Goal: Information Seeking & Learning: Learn about a topic

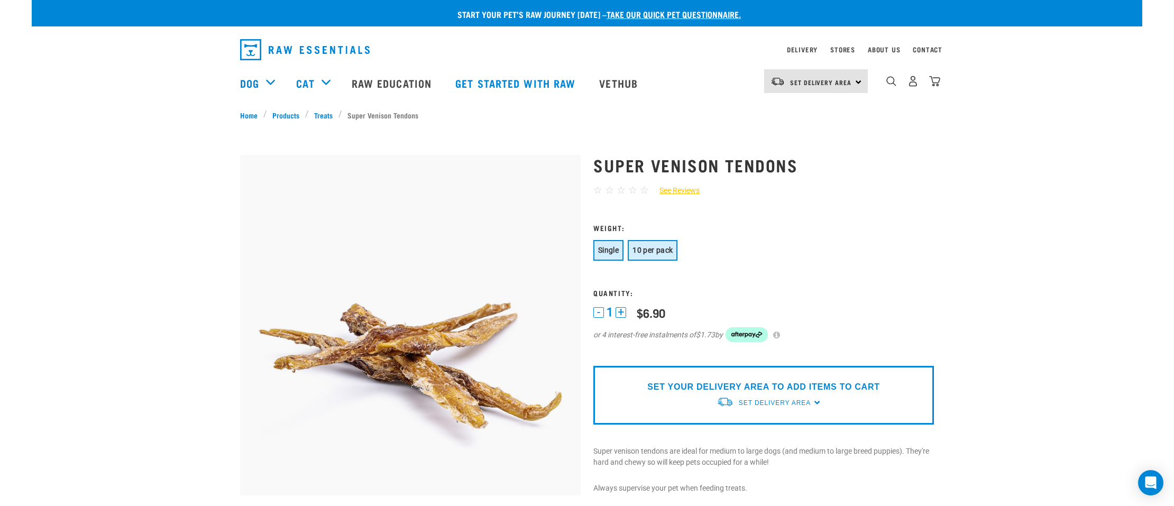
click at [652, 253] on span "10 per pack" at bounding box center [653, 250] width 40 height 8
click at [609, 251] on span "Single" at bounding box center [608, 250] width 21 height 8
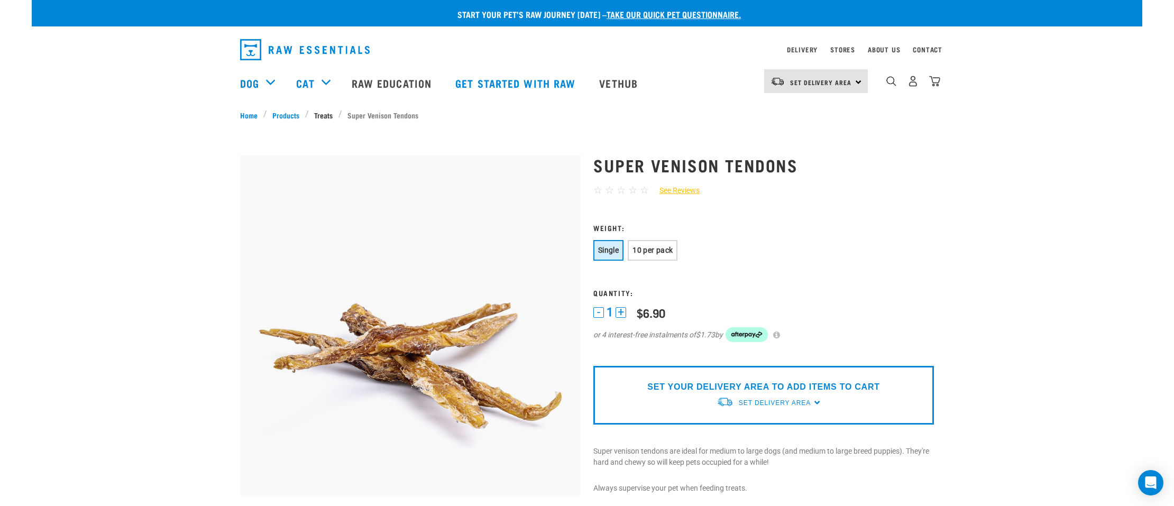
click at [324, 115] on link "Treats" at bounding box center [324, 114] width 30 height 11
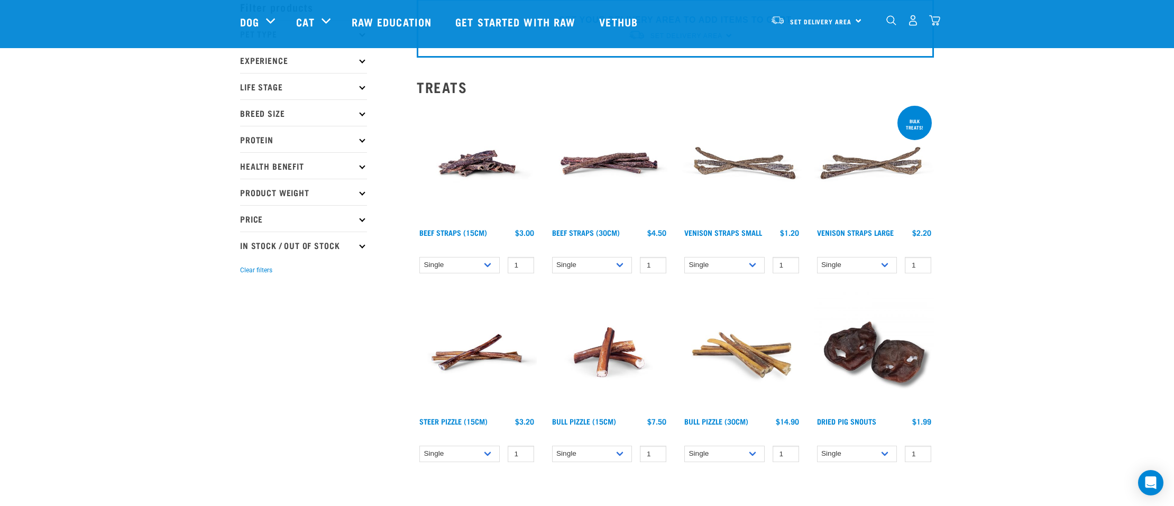
scroll to position [53, 0]
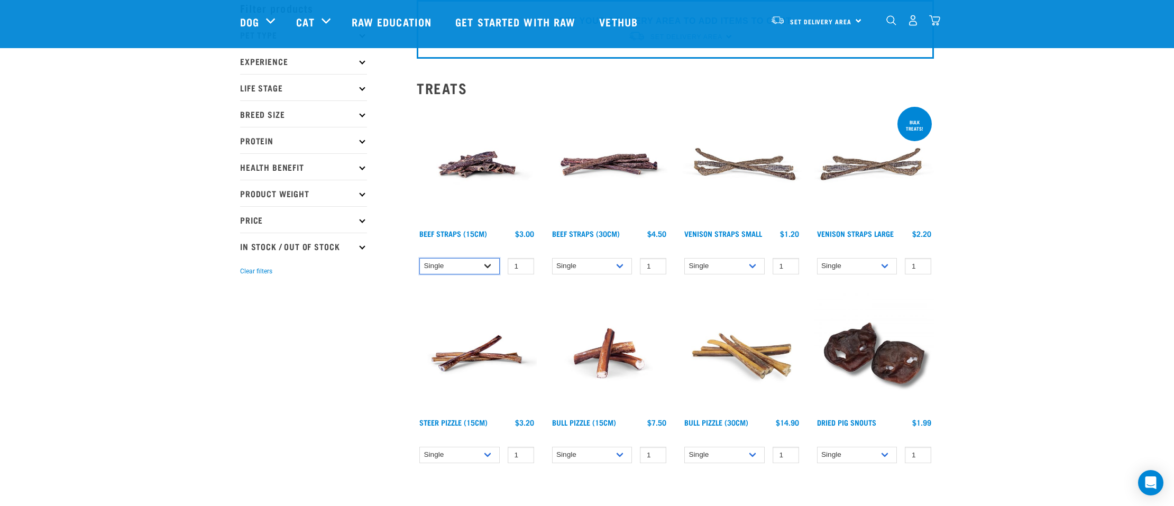
click at [488, 267] on select "Single 6 per pack 25 per pack" at bounding box center [459, 266] width 80 height 16
click at [419, 258] on select "Single 6 per pack 25 per pack" at bounding box center [459, 266] width 80 height 16
click at [488, 266] on select "Single 6 per pack 25 per pack" at bounding box center [459, 266] width 80 height 16
click at [419, 258] on select "Single 6 per pack 25 per pack" at bounding box center [459, 266] width 80 height 16
click at [487, 264] on select "Single 6 per pack 25 per pack" at bounding box center [459, 266] width 80 height 16
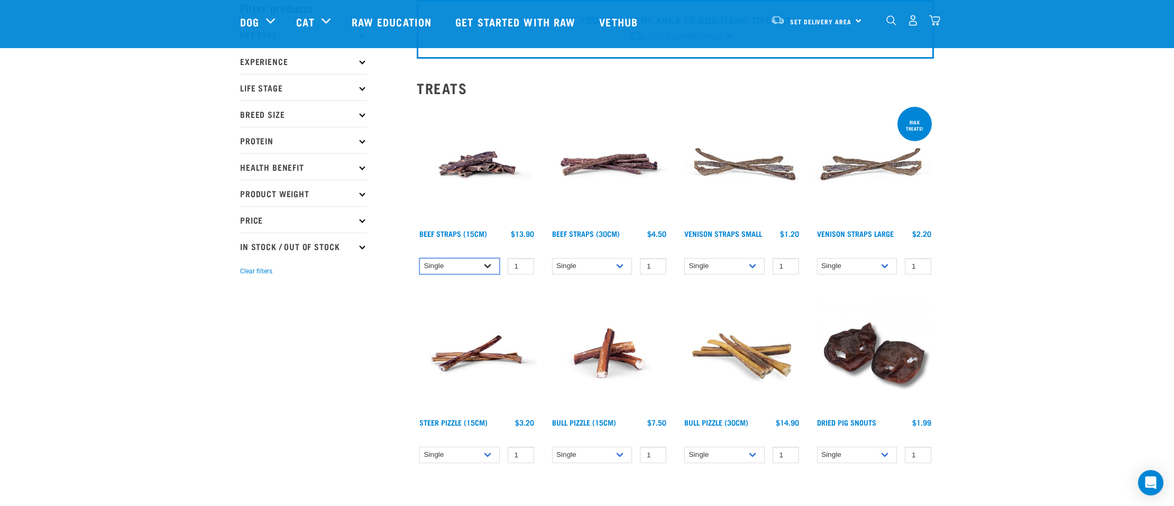
click at [419, 258] on select "Single 6 per pack 25 per pack" at bounding box center [459, 266] width 80 height 16
click at [490, 265] on select "Single 6 per pack 25 per pack" at bounding box center [459, 266] width 80 height 16
select select "251919"
click at [419, 258] on select "Single 6 per pack 25 per pack" at bounding box center [459, 266] width 80 height 16
click at [886, 265] on select "Single 25 per pack 50 per pack" at bounding box center [857, 266] width 80 height 16
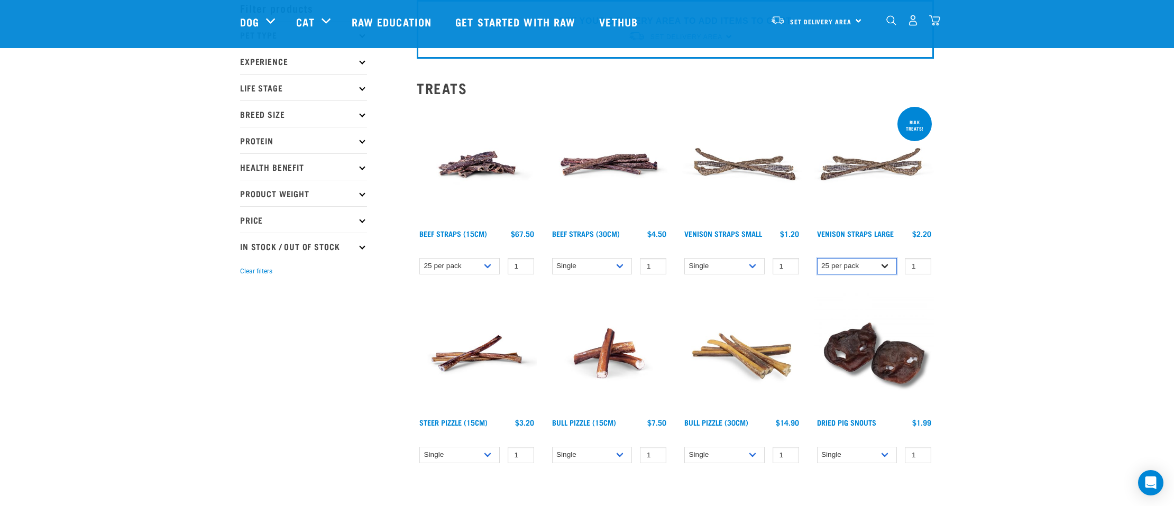
click at [817, 258] on select "Single 25 per pack 50 per pack" at bounding box center [857, 266] width 80 height 16
click at [884, 265] on select "Single 25 per pack 50 per pack" at bounding box center [857, 266] width 80 height 16
click at [817, 258] on select "Single 25 per pack 50 per pack" at bounding box center [857, 266] width 80 height 16
click at [888, 265] on select "Single 25 per pack 50 per pack" at bounding box center [857, 266] width 80 height 16
select select "251923"
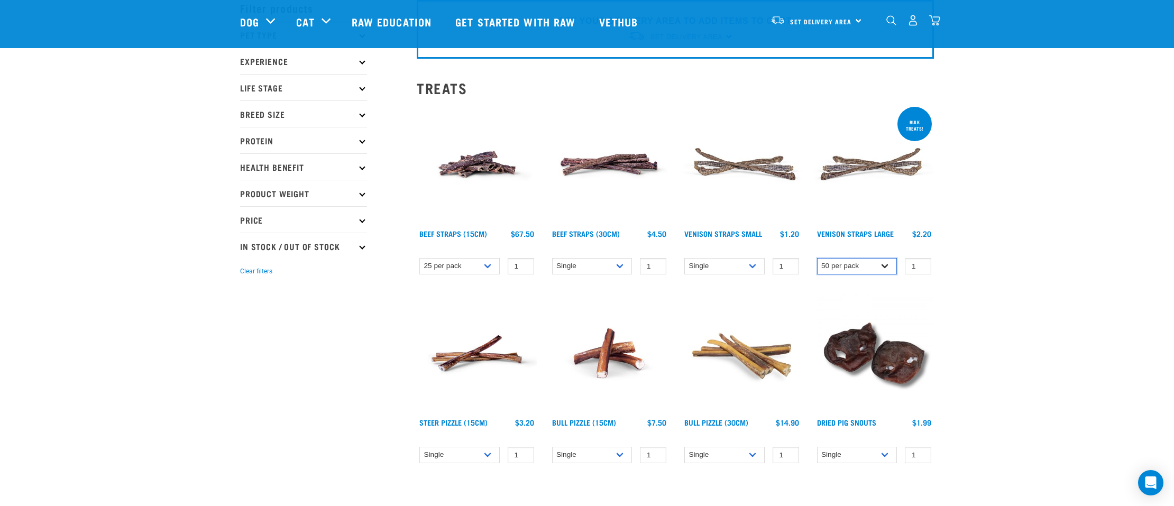
click at [817, 258] on select "Single 25 per pack 50 per pack" at bounding box center [857, 266] width 80 height 16
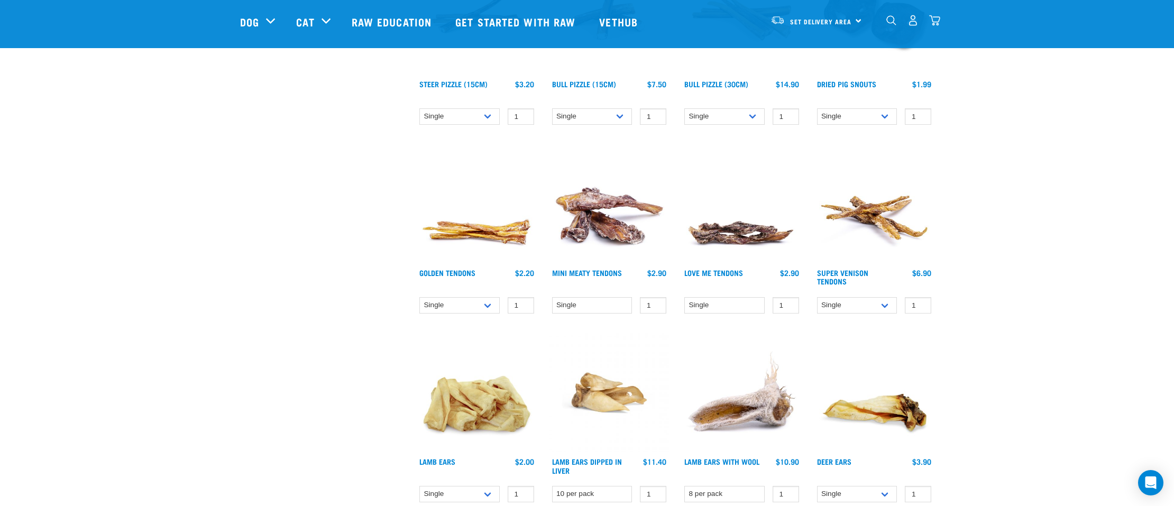
scroll to position [393, 0]
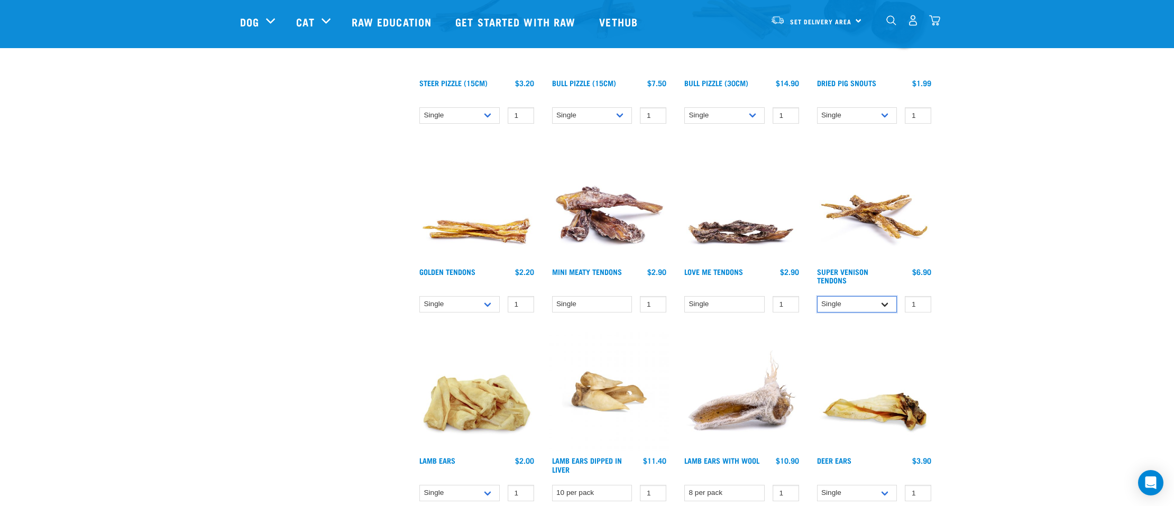
click at [885, 303] on select "Single 10 per pack" at bounding box center [857, 304] width 80 height 16
click at [817, 296] on select "Single 10 per pack" at bounding box center [857, 304] width 80 height 16
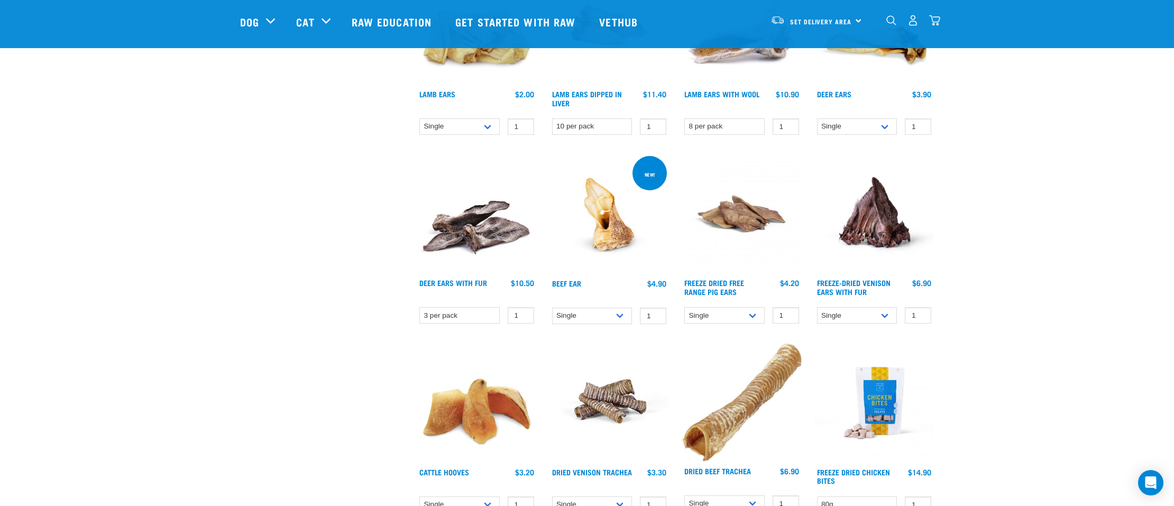
scroll to position [760, 0]
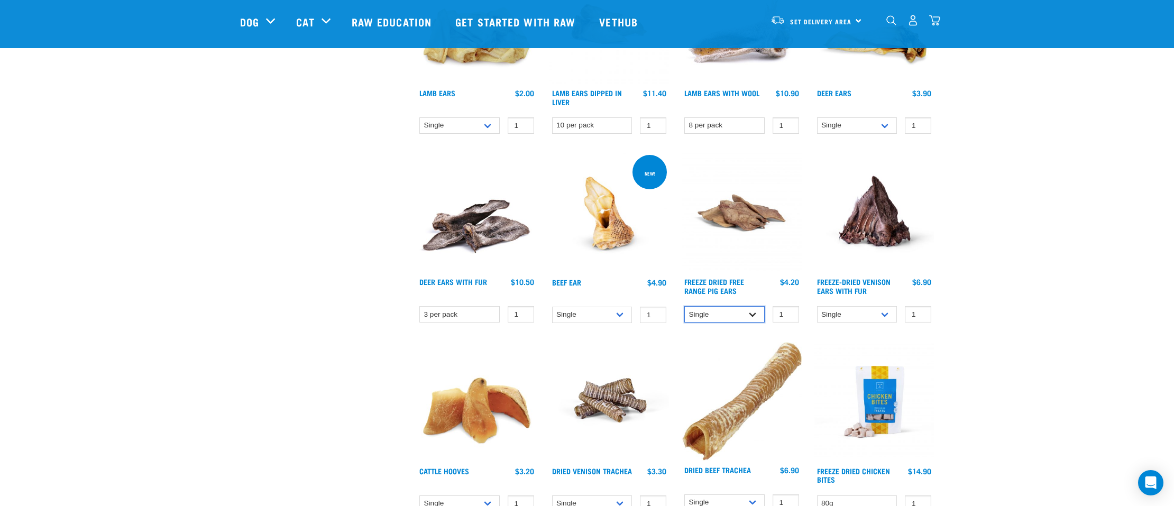
click at [750, 312] on select "Single 10 per pack 25 per pack" at bounding box center [724, 314] width 80 height 16
click at [684, 306] on select "Single 10 per pack 25 per pack" at bounding box center [724, 314] width 80 height 16
click at [753, 311] on select "Single 10 per pack 25 per pack" at bounding box center [724, 314] width 80 height 16
select select "32609"
click at [684, 306] on select "Single 10 per pack 25 per pack" at bounding box center [724, 314] width 80 height 16
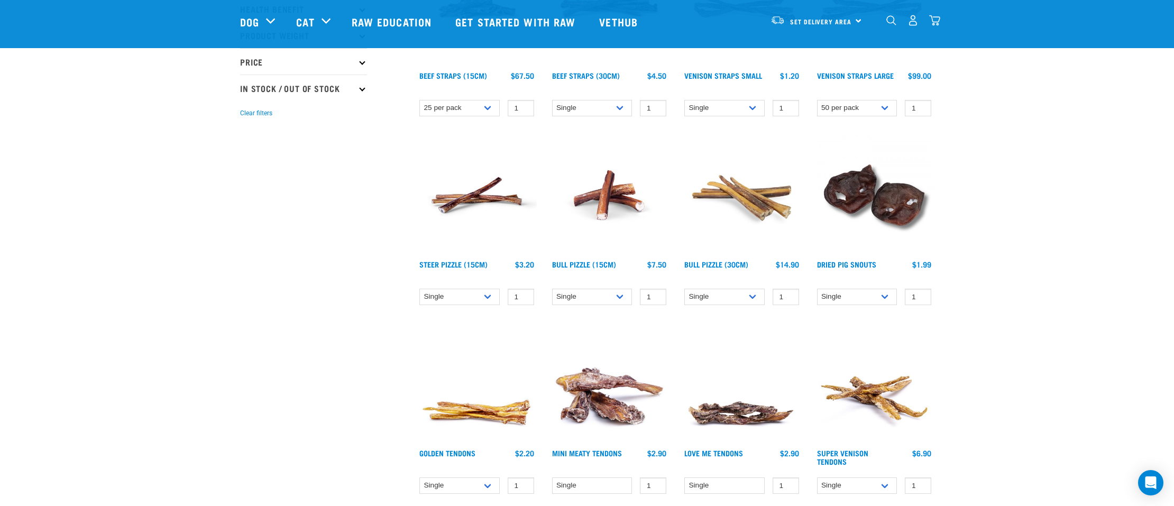
scroll to position [210, 0]
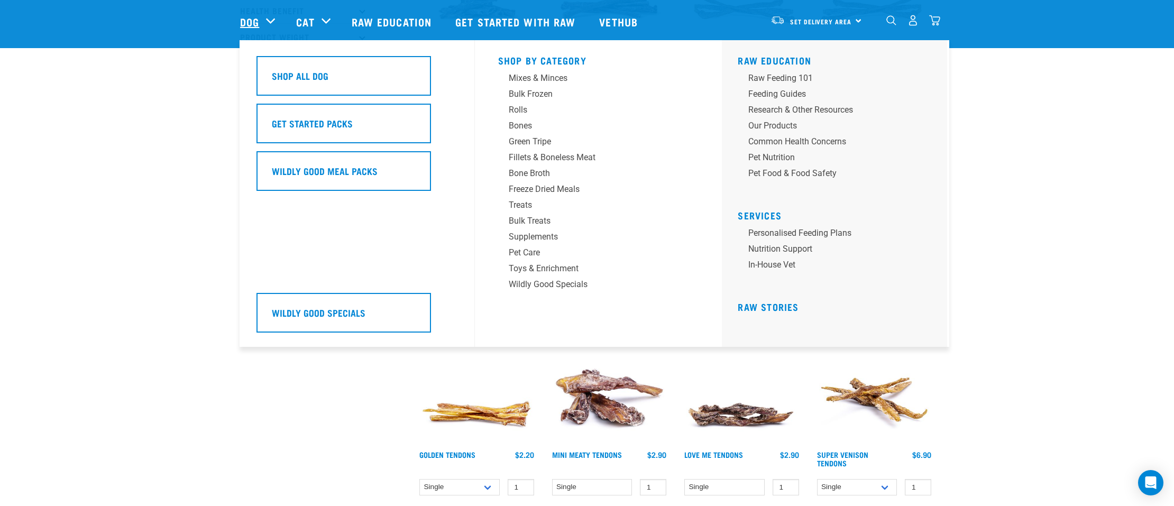
click at [249, 19] on link "Dog" at bounding box center [249, 22] width 19 height 16
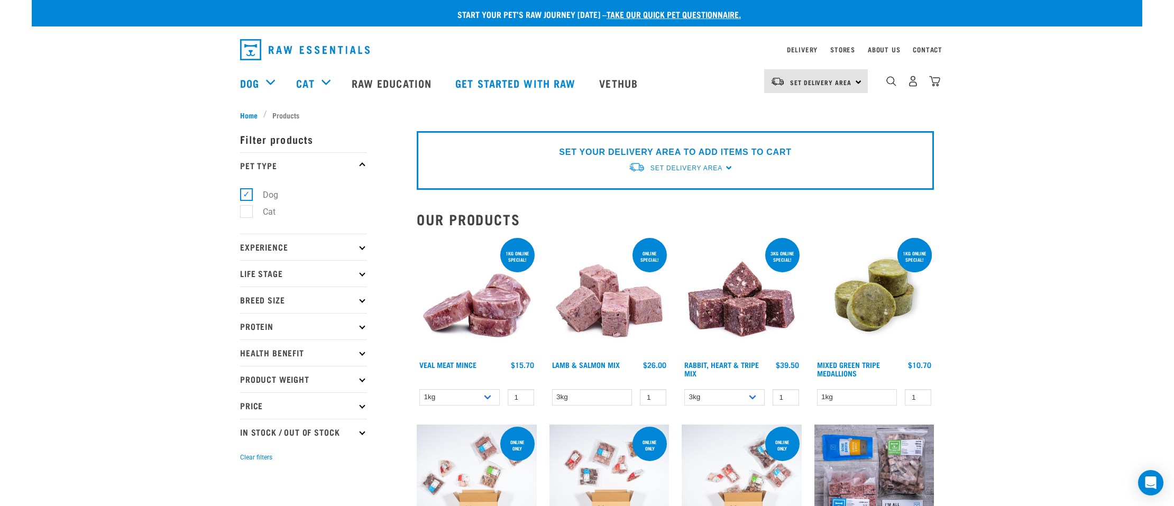
click at [362, 273] on icon at bounding box center [362, 273] width 6 height 6
click at [249, 373] on label "Senior Dog" at bounding box center [277, 371] width 62 height 13
click at [247, 373] on input "Senior Dog" at bounding box center [243, 369] width 7 height 7
checkbox input "true"
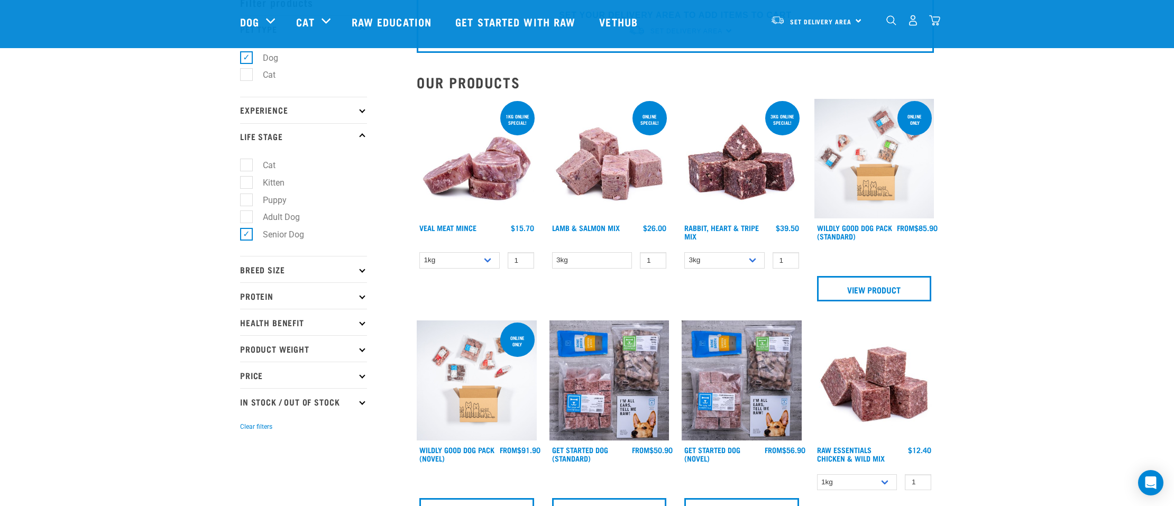
scroll to position [71, 0]
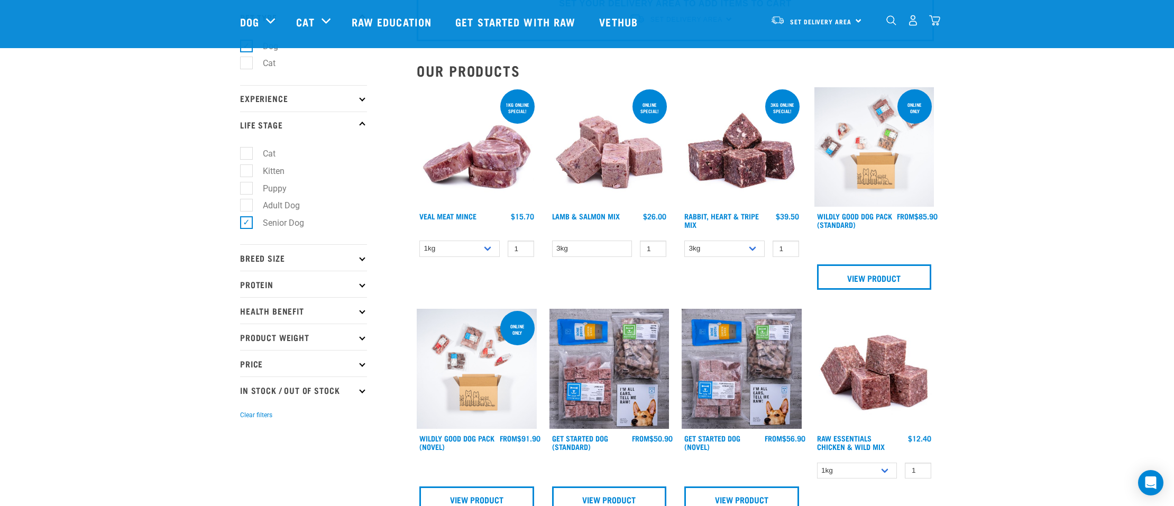
click at [364, 363] on p "Price" at bounding box center [303, 363] width 127 height 26
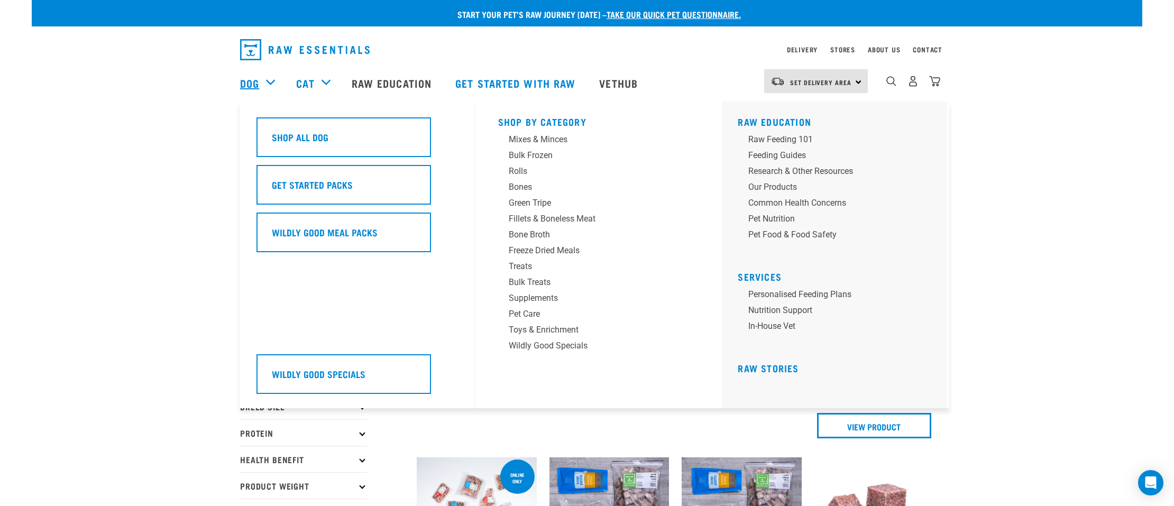
click at [254, 81] on link "Dog" at bounding box center [249, 83] width 19 height 16
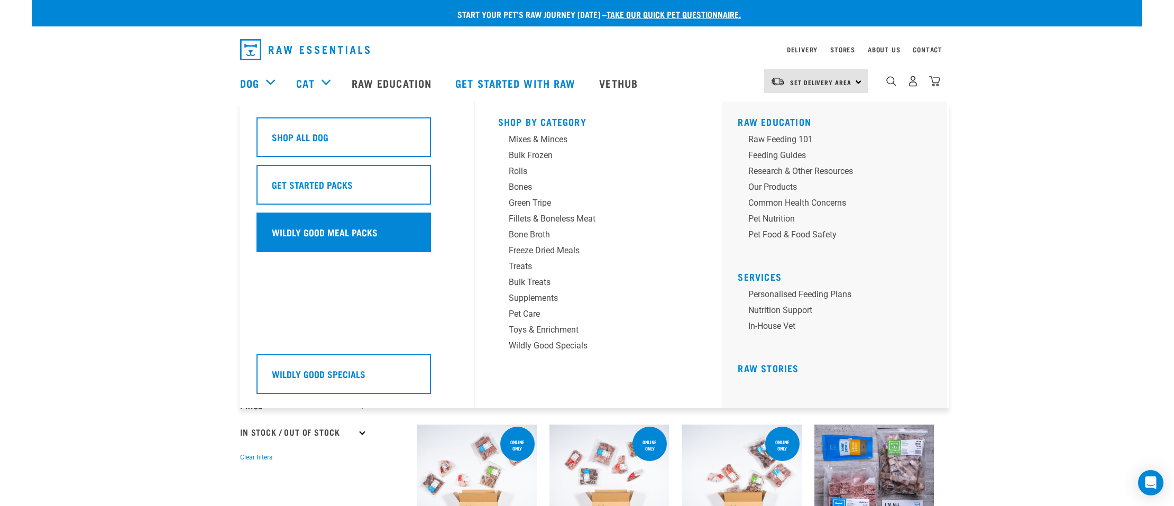
click at [323, 231] on h5 "Wildly Good Meal Packs" at bounding box center [325, 232] width 106 height 14
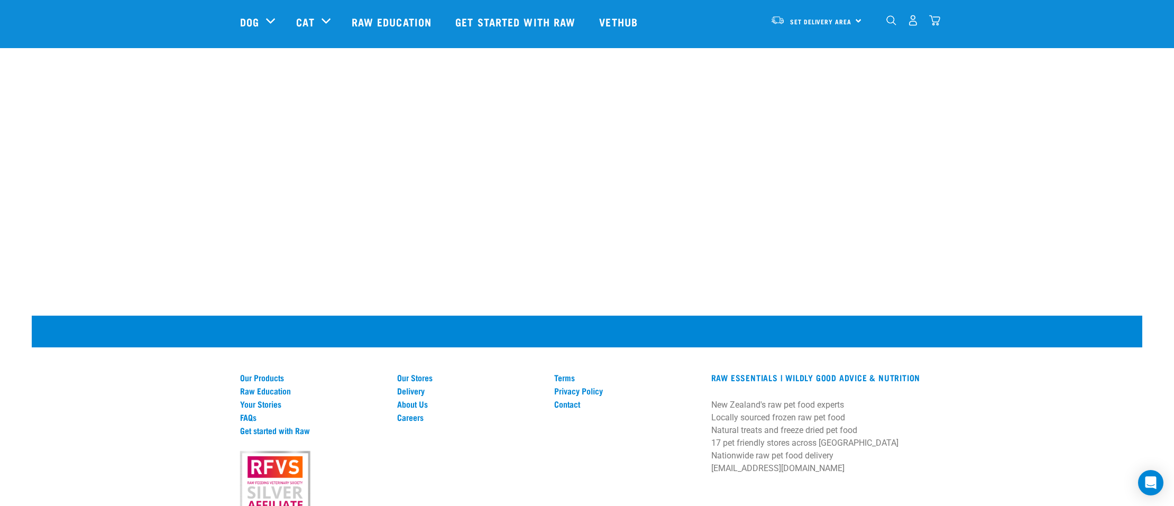
scroll to position [692, 0]
